Goal: Navigation & Orientation: Find specific page/section

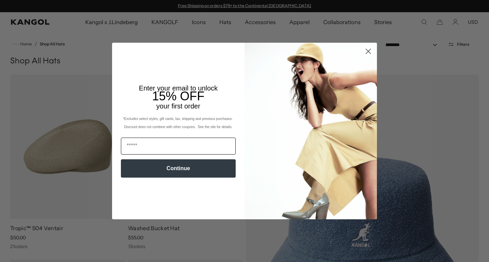
click at [137, 148] on input "Email" at bounding box center [178, 146] width 115 height 17
type input "**********"
click at [205, 174] on button "Continue" at bounding box center [178, 168] width 115 height 18
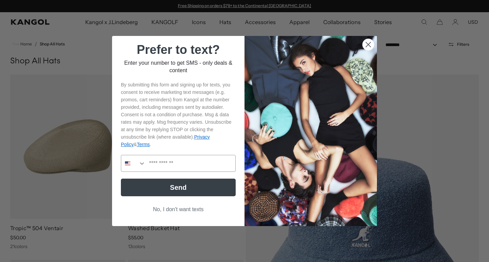
drag, startPoint x: 185, startPoint y: 209, endPoint x: 175, endPoint y: 210, distance: 10.3
click at [185, 209] on button "No, I don't want texts" at bounding box center [178, 209] width 115 height 13
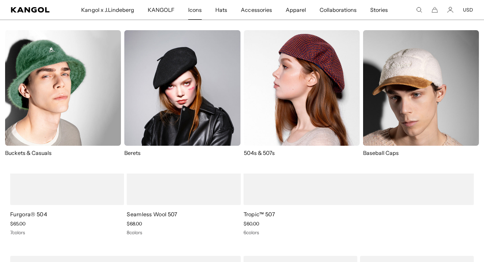
scroll to position [916, 0]
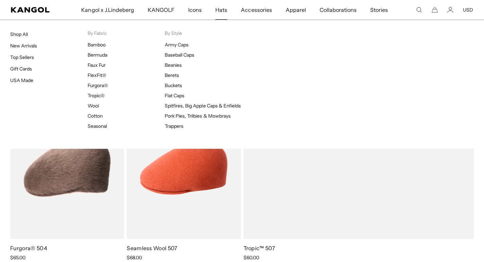
click at [219, 11] on span "Hats" at bounding box center [221, 10] width 12 height 20
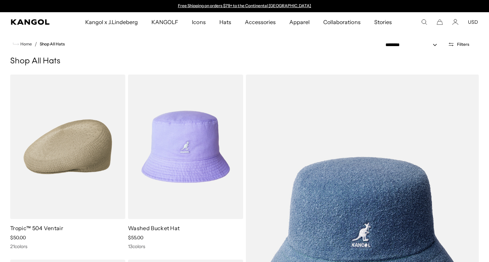
click at [221, 21] on div "Close dialog Want 15% off your next order + SMS only deals & content? Send By s…" at bounding box center [244, 131] width 489 height 262
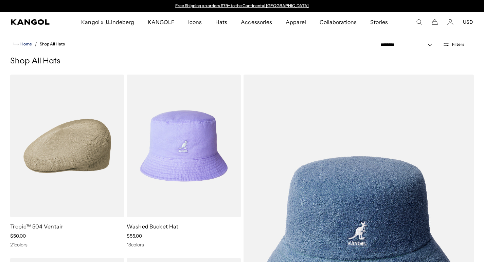
click at [24, 42] on span "Home" at bounding box center [25, 44] width 13 height 5
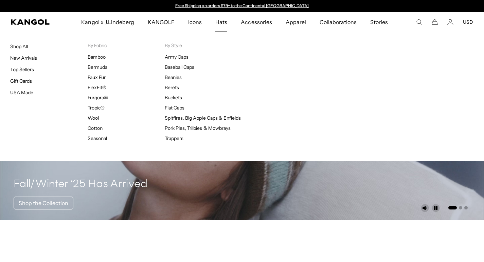
click at [27, 60] on link "New Arrivals" at bounding box center [23, 58] width 27 height 6
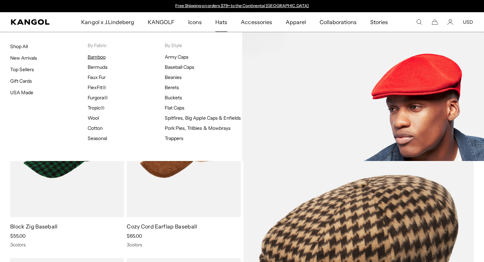
click at [97, 57] on link "Bamboo" at bounding box center [97, 57] width 18 height 6
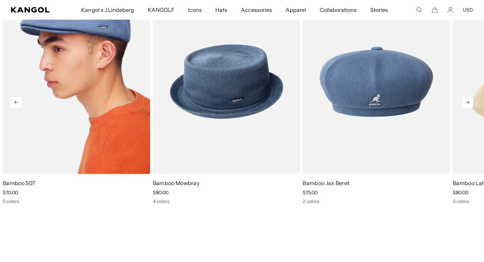
scroll to position [679, 0]
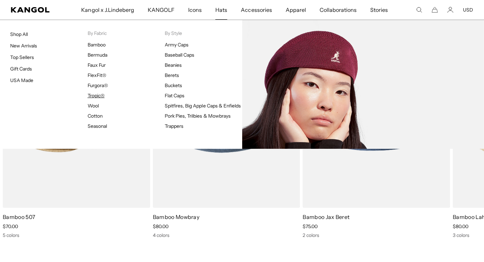
click at [96, 95] on link "Tropic®" at bounding box center [96, 96] width 17 height 6
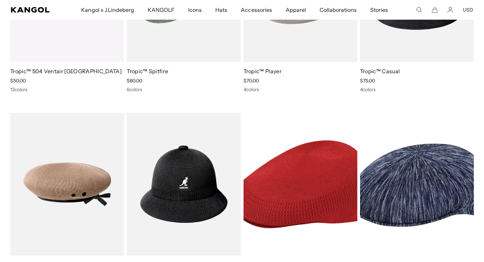
scroll to position [611, 0]
